Goal: Transaction & Acquisition: Book appointment/travel/reservation

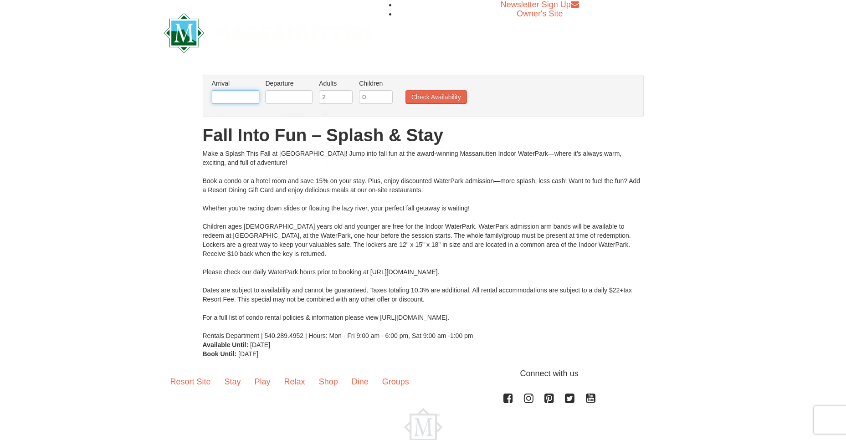
click at [250, 99] on input "text" at bounding box center [235, 97] width 47 height 14
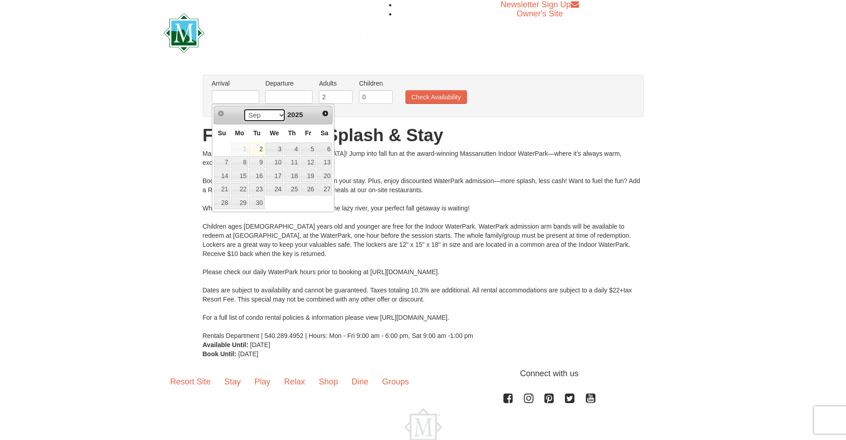
click at [280, 116] on select "Sep Oct Nov Dec" at bounding box center [264, 115] width 42 height 14
click at [324, 148] on link "1" at bounding box center [323, 149] width 15 height 13
type input "[DATE]"
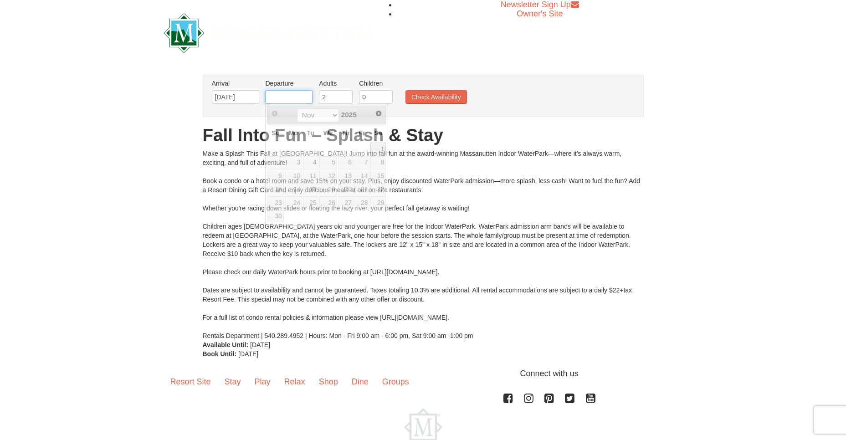
click at [303, 93] on input "text" at bounding box center [288, 97] width 47 height 14
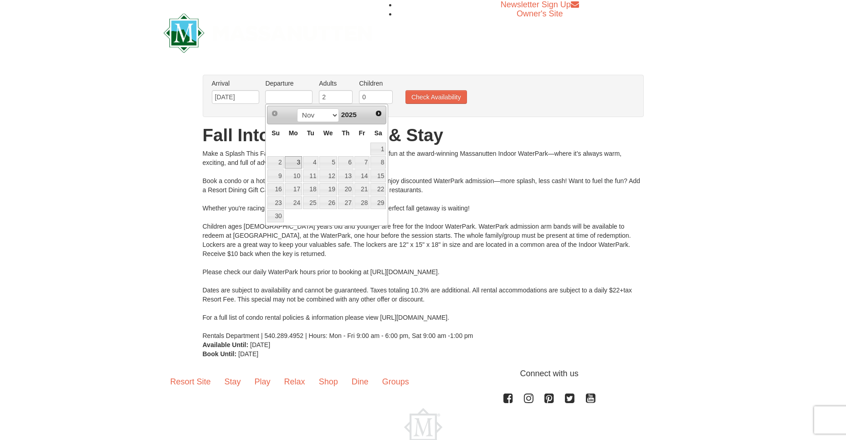
click at [296, 160] on link "3" at bounding box center [293, 162] width 17 height 13
type input "[DATE]"
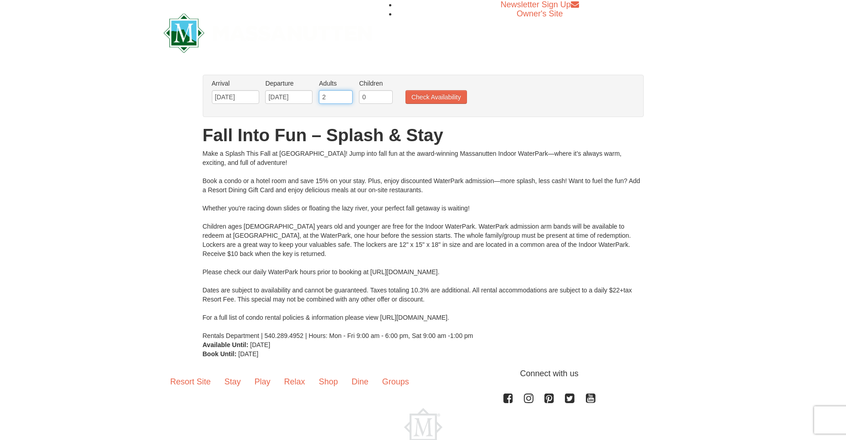
click at [337, 99] on input "2" at bounding box center [336, 97] width 34 height 14
click at [383, 98] on input "0" at bounding box center [376, 97] width 34 height 14
click at [388, 96] on input "1" at bounding box center [376, 97] width 34 height 14
type input "2"
click at [388, 96] on input "2" at bounding box center [376, 97] width 34 height 14
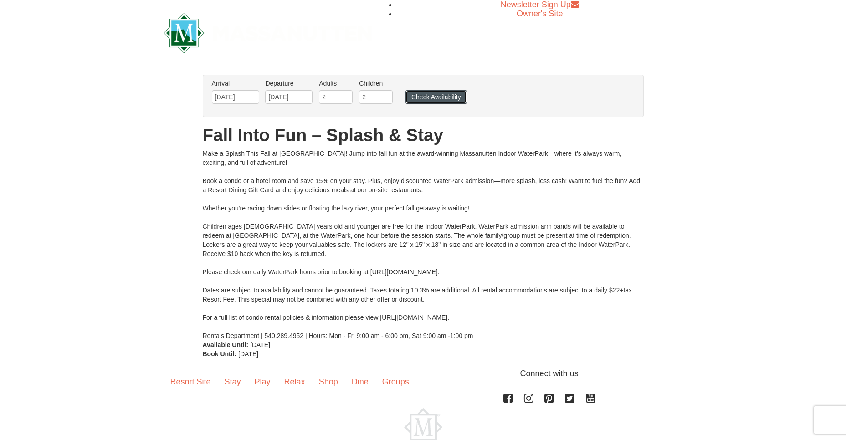
click at [426, 97] on button "Check Availability" at bounding box center [435, 97] width 61 height 14
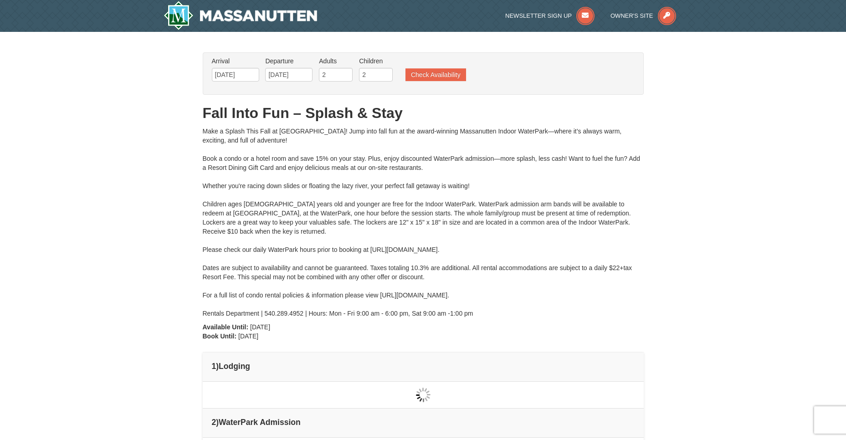
type input "[DATE]"
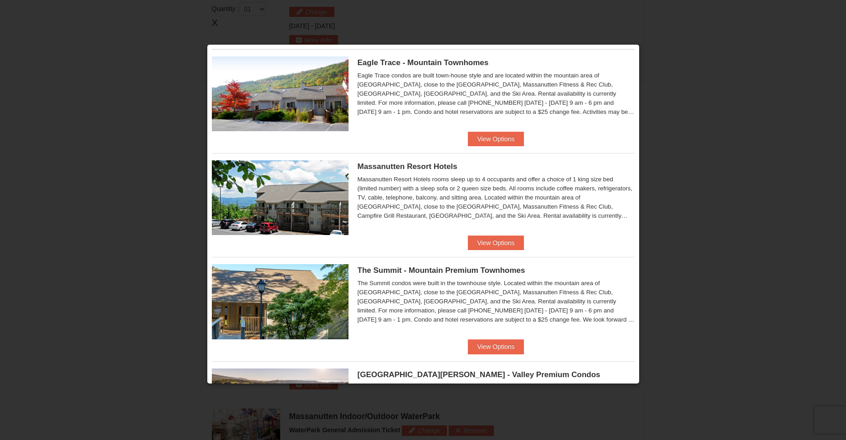
scroll to position [15, 0]
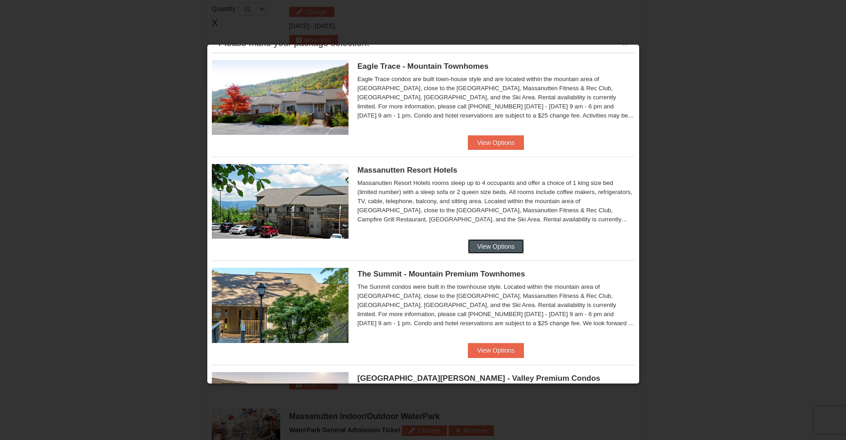
click at [493, 245] on button "View Options" at bounding box center [496, 246] width 56 height 15
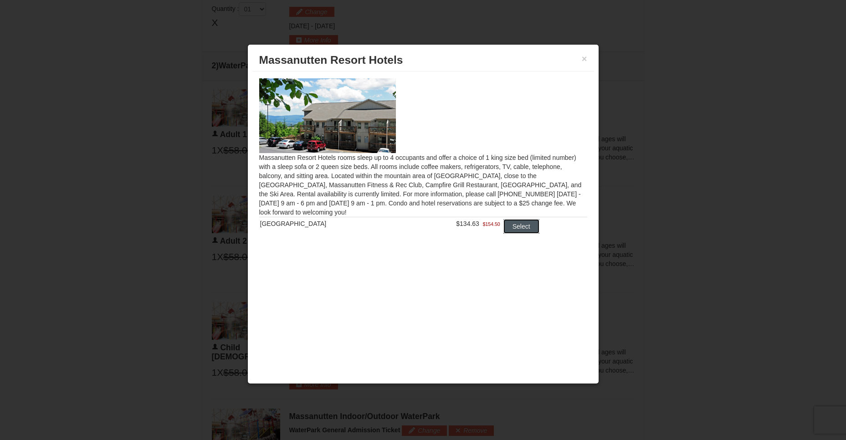
click at [509, 226] on button "Select" at bounding box center [521, 226] width 36 height 15
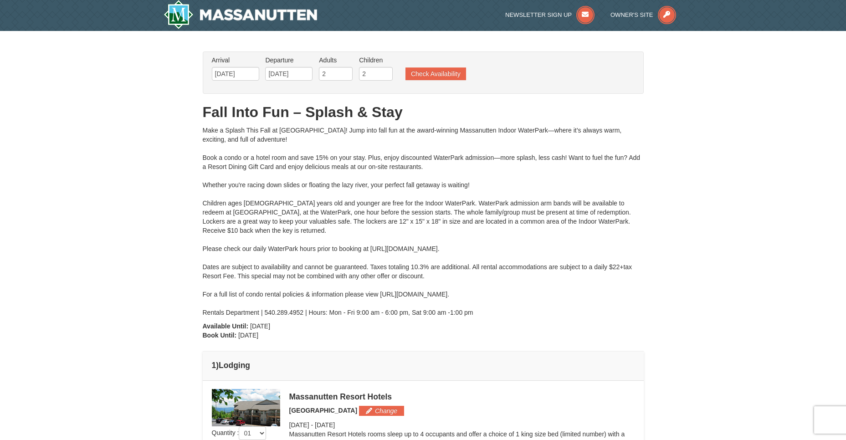
scroll to position [0, 0]
